Goal: Task Accomplishment & Management: Use online tool/utility

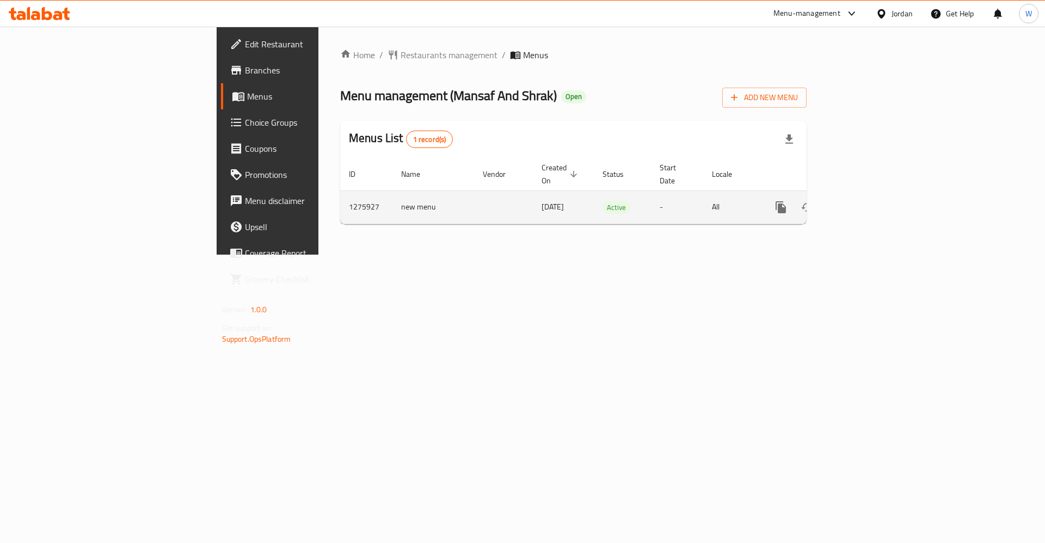
click at [866, 201] on icon "enhanced table" at bounding box center [859, 207] width 13 height 13
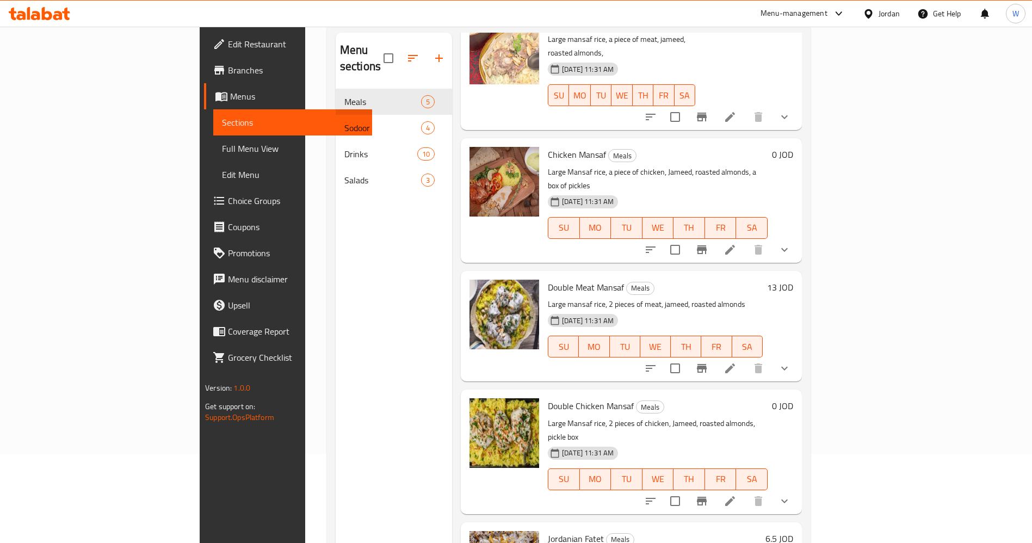
scroll to position [152, 0]
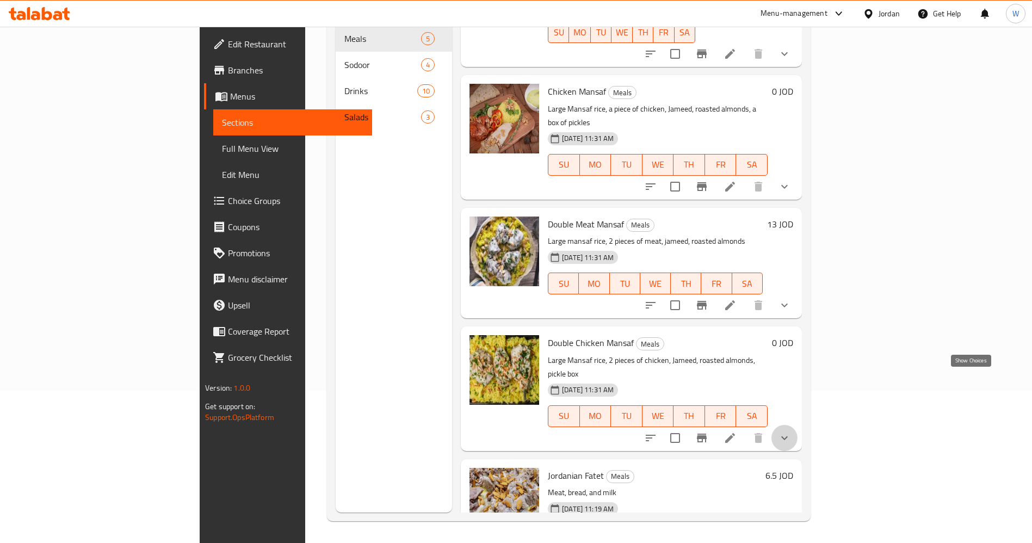
click at [791, 432] on icon "show more" at bounding box center [784, 438] width 13 height 13
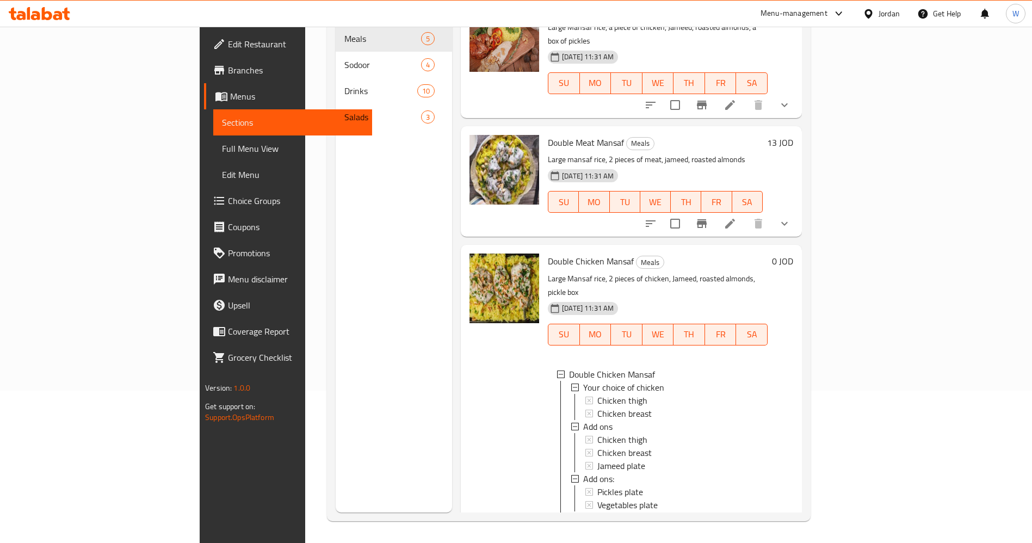
scroll to position [323, 0]
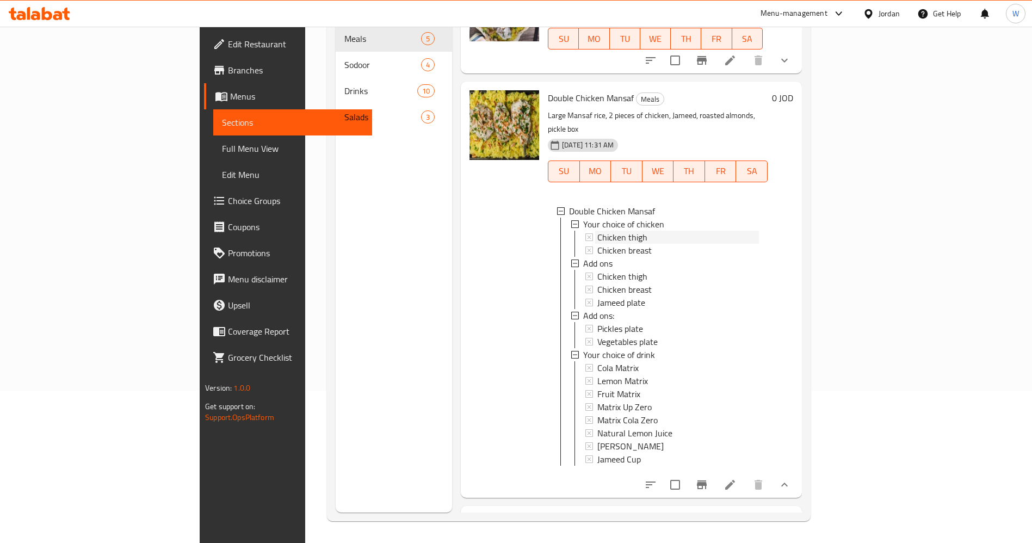
click at [598, 231] on span "Chicken thigh" at bounding box center [623, 237] width 50 height 13
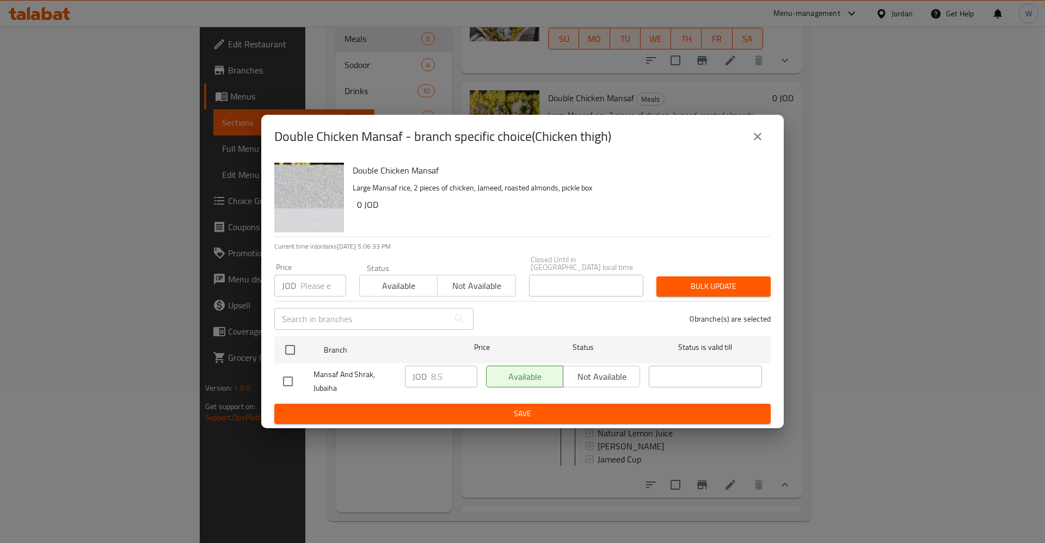
click at [761, 140] on icon "close" at bounding box center [758, 137] width 8 height 8
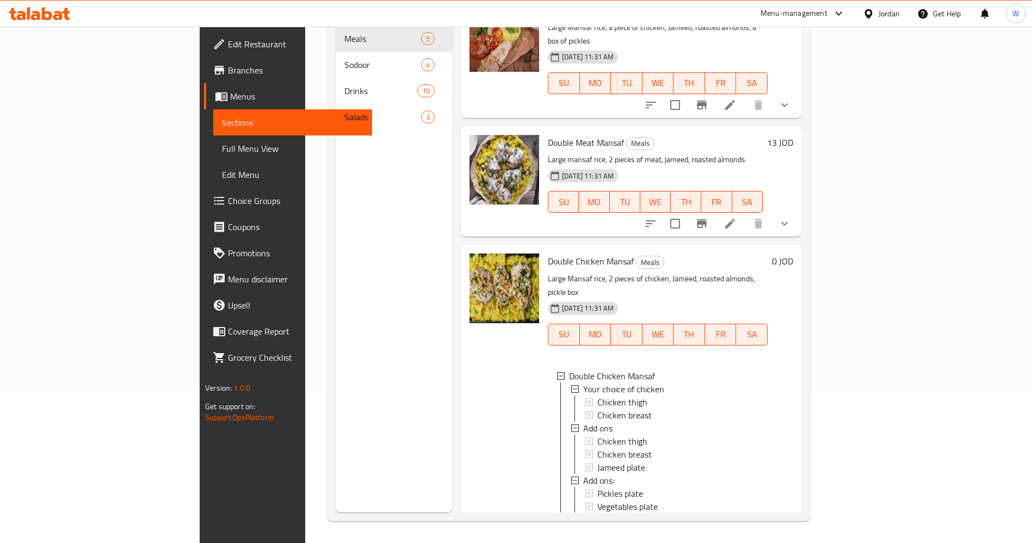
scroll to position [71, 0]
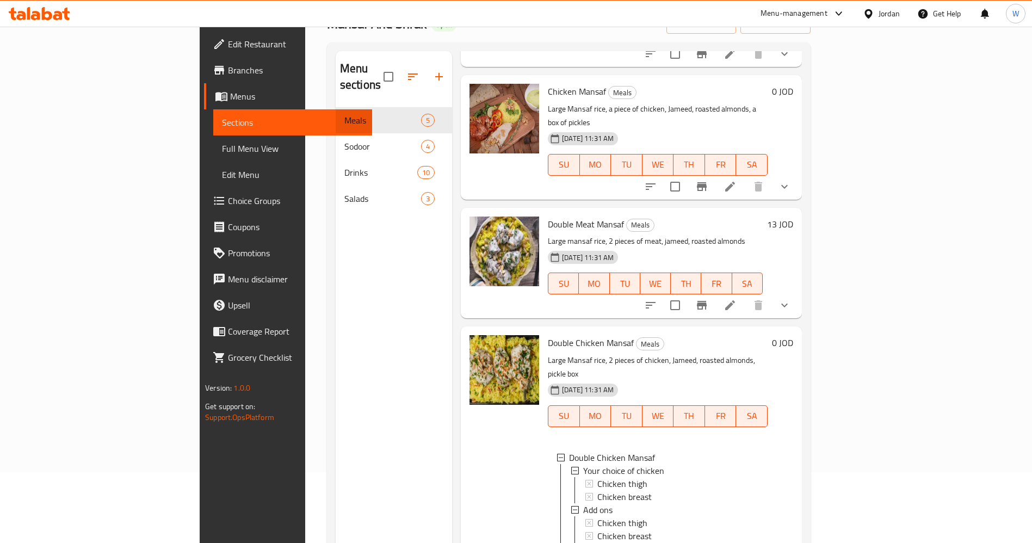
click at [791, 299] on icon "show more" at bounding box center [784, 305] width 13 height 13
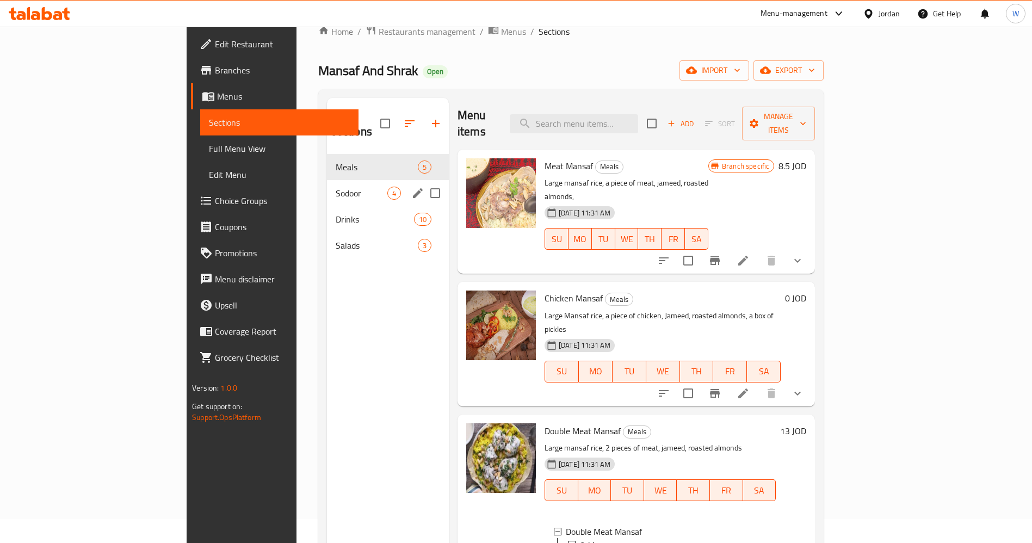
scroll to position [0, 0]
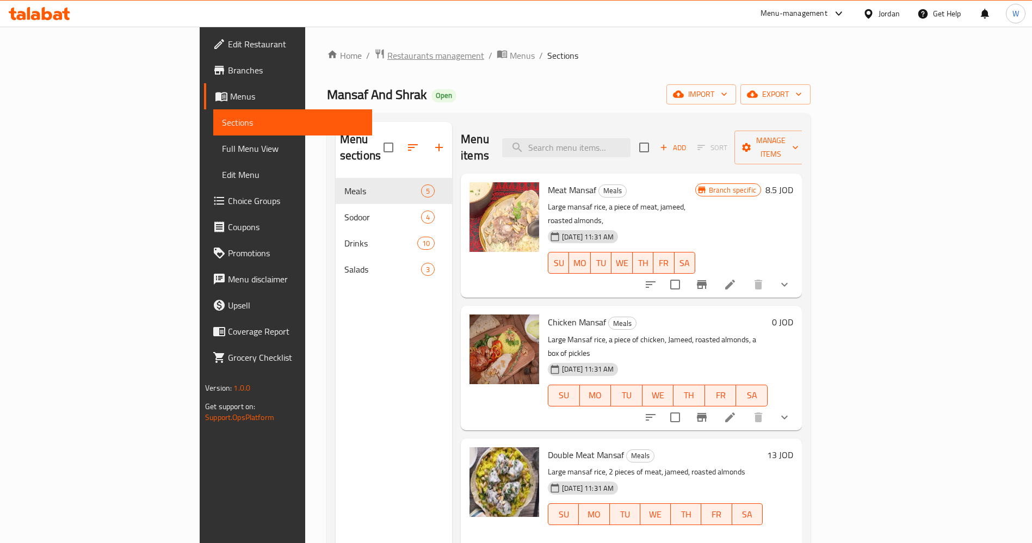
click at [387, 54] on span "Restaurants management" at bounding box center [435, 55] width 97 height 13
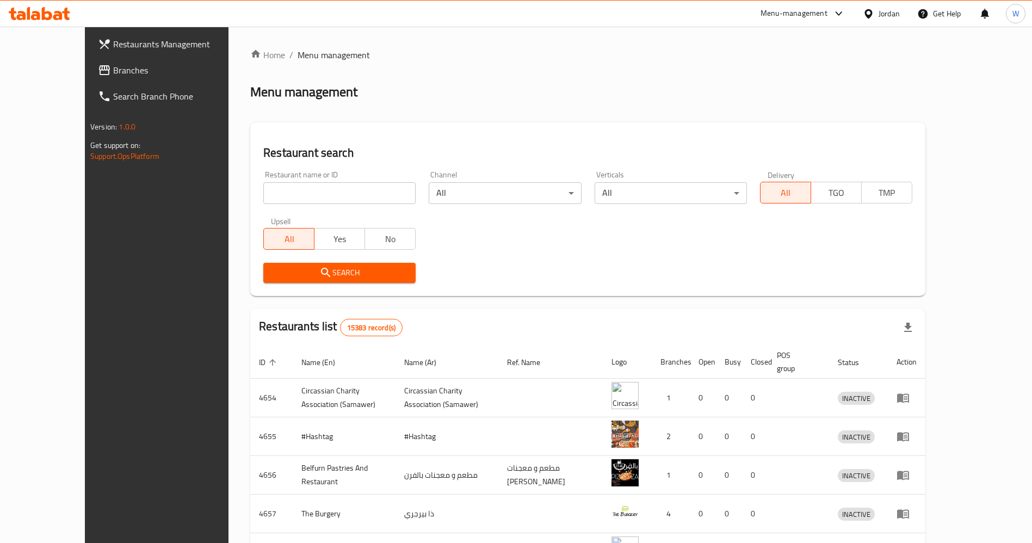
click at [299, 194] on input "search" at bounding box center [339, 193] width 152 height 22
type input "bae"
click button "Search" at bounding box center [339, 273] width 152 height 20
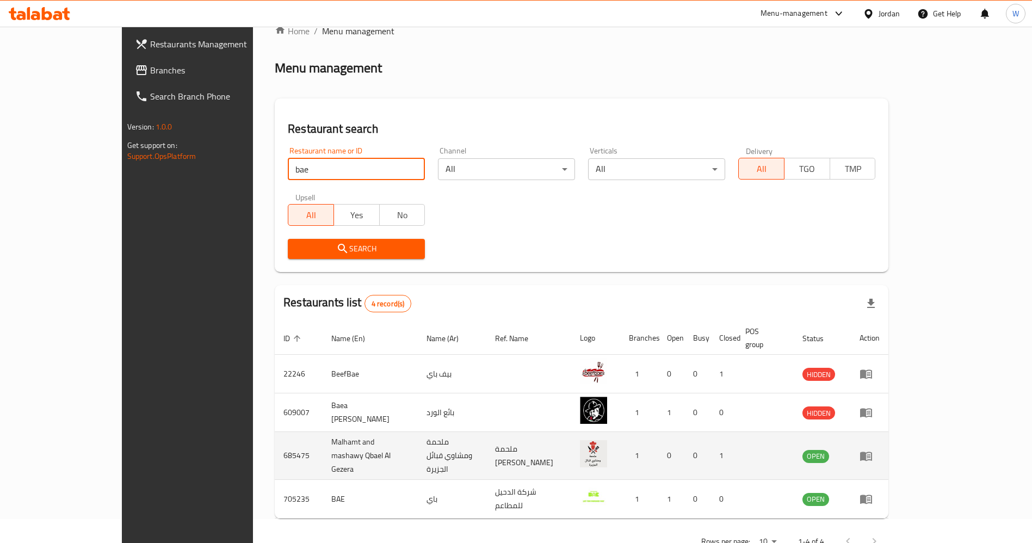
scroll to position [37, 0]
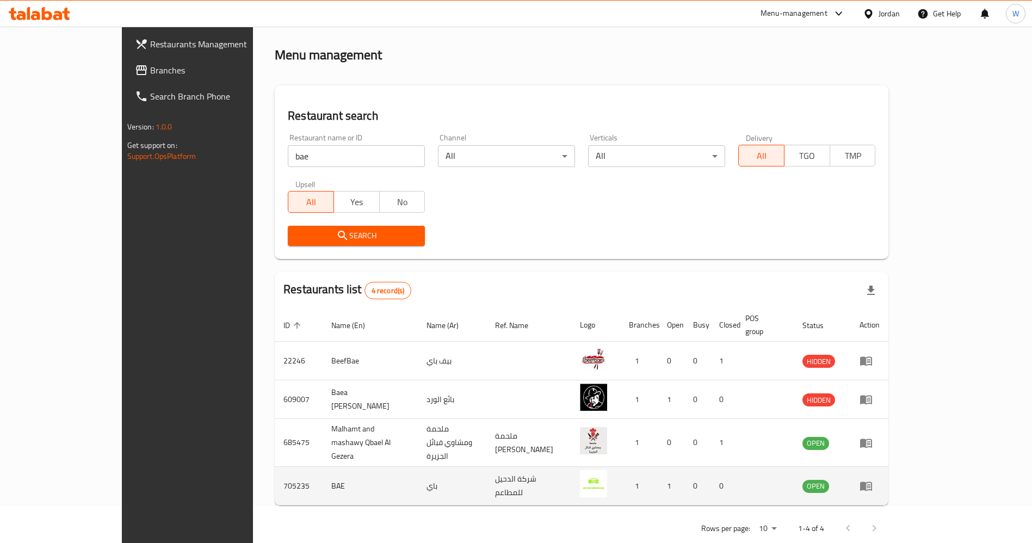
click at [323, 467] on td "BAE" at bounding box center [370, 486] width 95 height 39
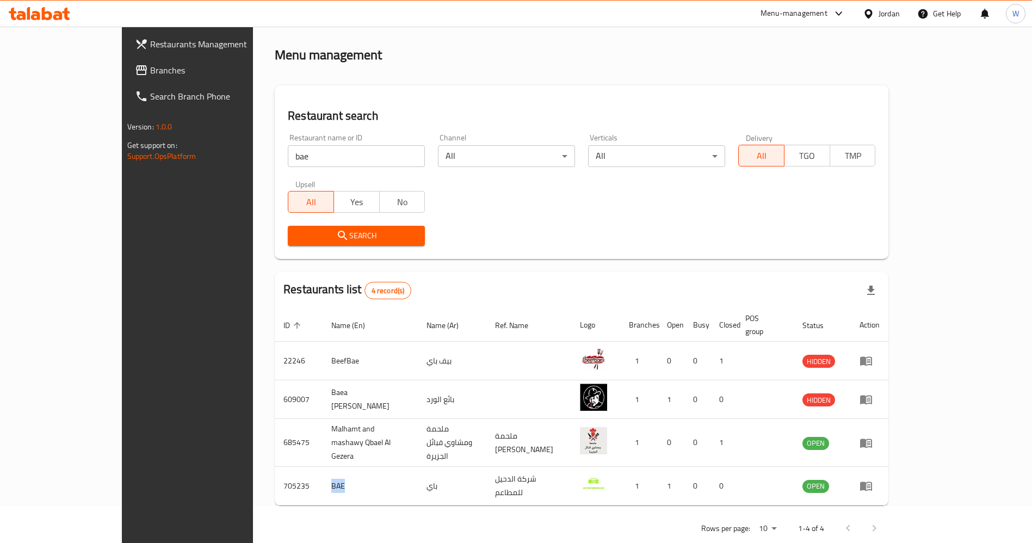
copy td "BAE"
